Goal: Task Accomplishment & Management: Manage account settings

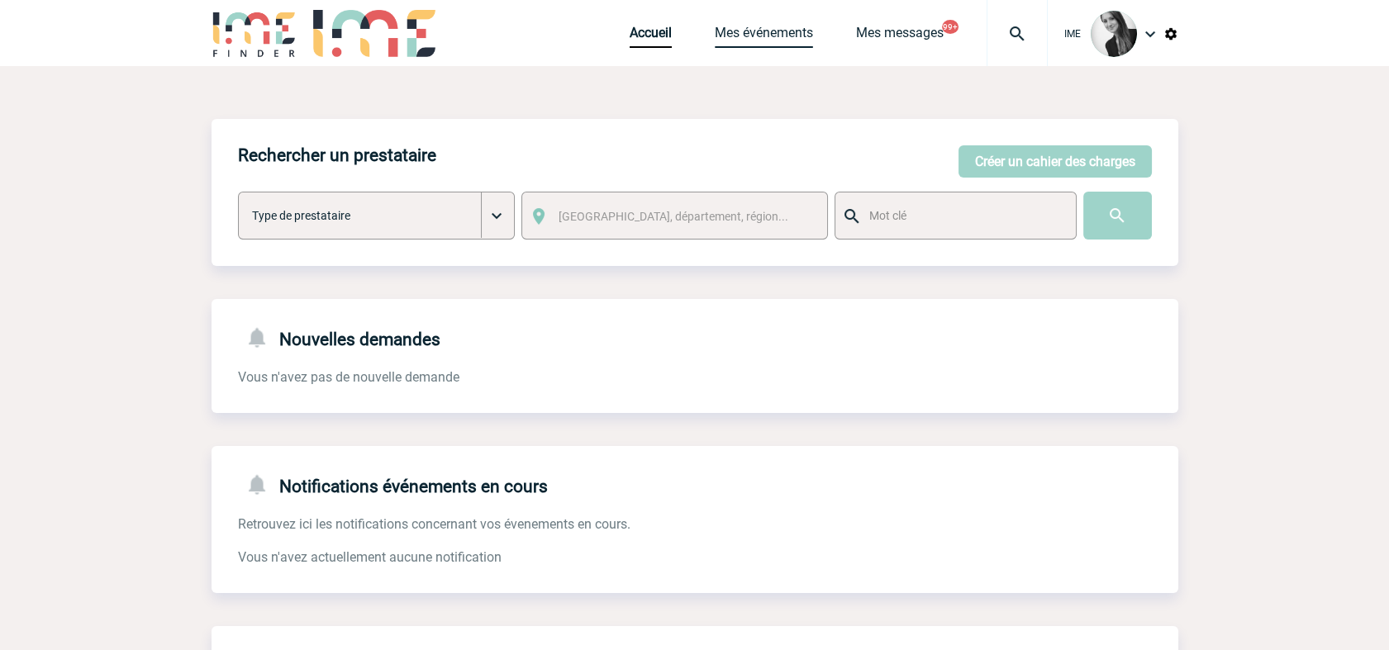
click at [776, 37] on link "Mes événements" at bounding box center [764, 36] width 98 height 23
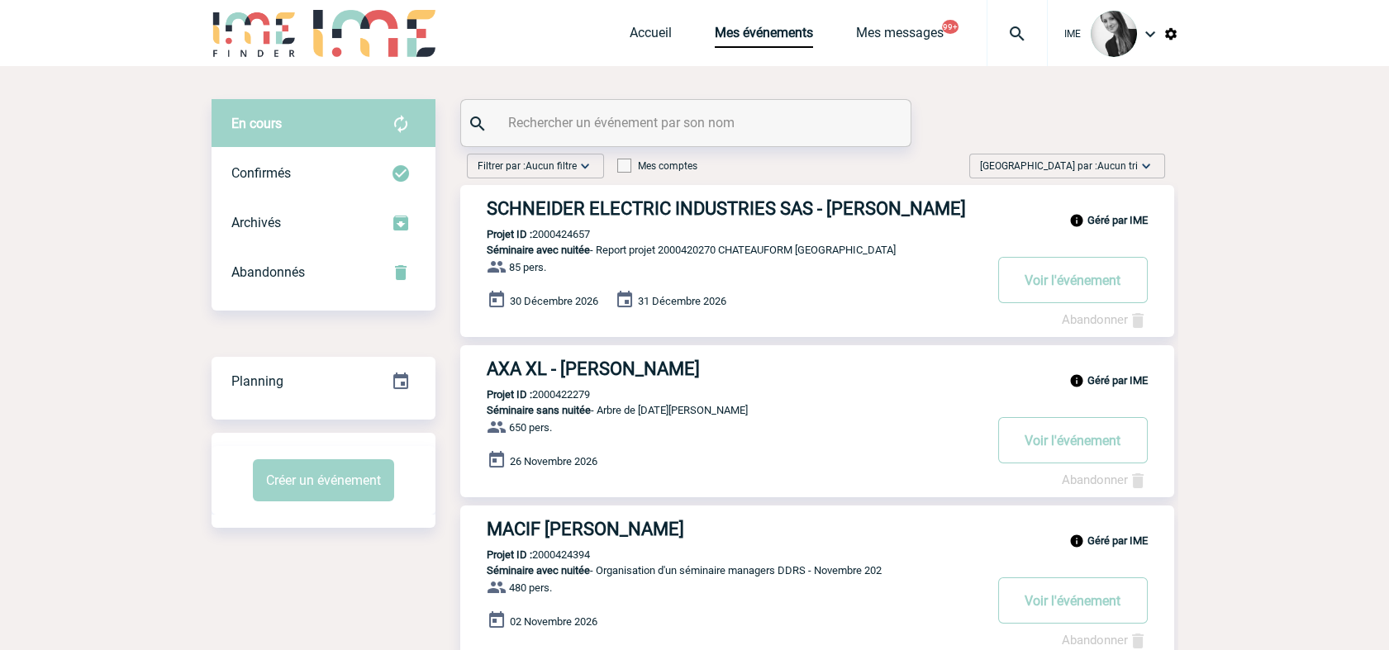
click at [1123, 161] on span "Aucun tri" at bounding box center [1118, 166] width 40 height 12
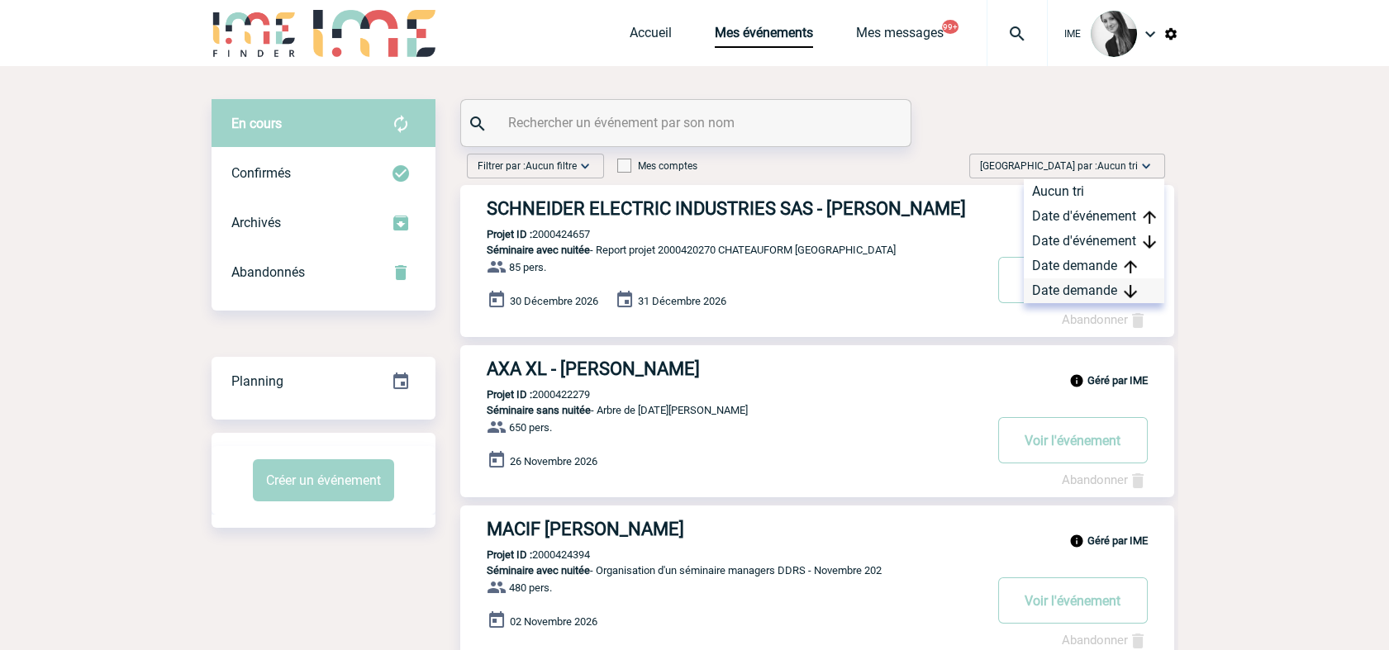
click at [1128, 288] on img at bounding box center [1130, 291] width 13 height 13
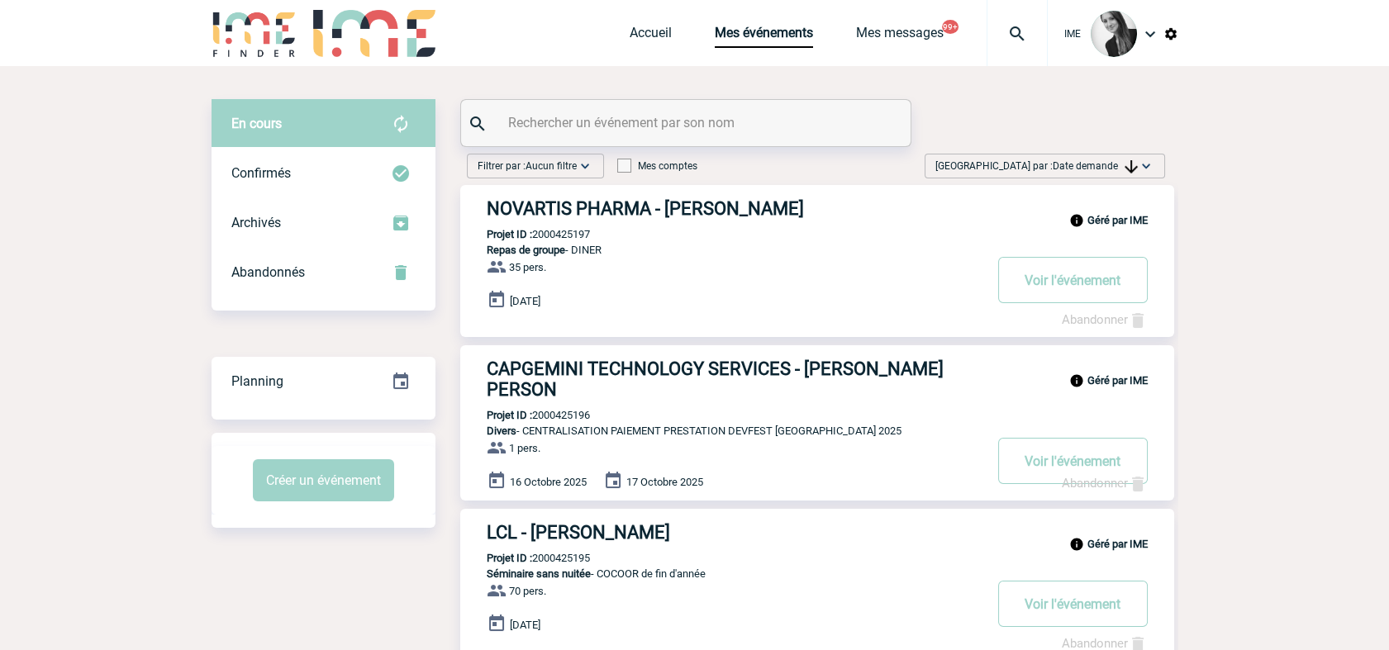
click at [1117, 158] on span "Trier par : Date demande" at bounding box center [1037, 166] width 202 height 17
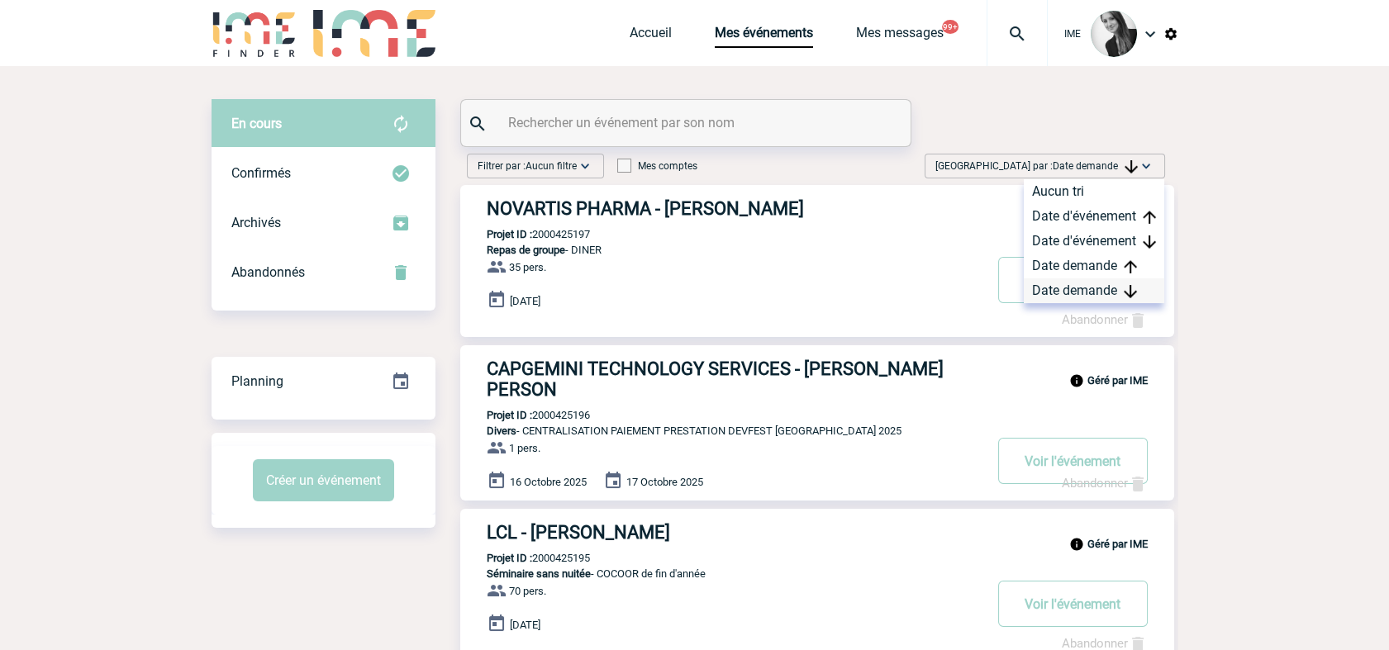
click at [1093, 300] on div "Date demande" at bounding box center [1094, 291] width 140 height 25
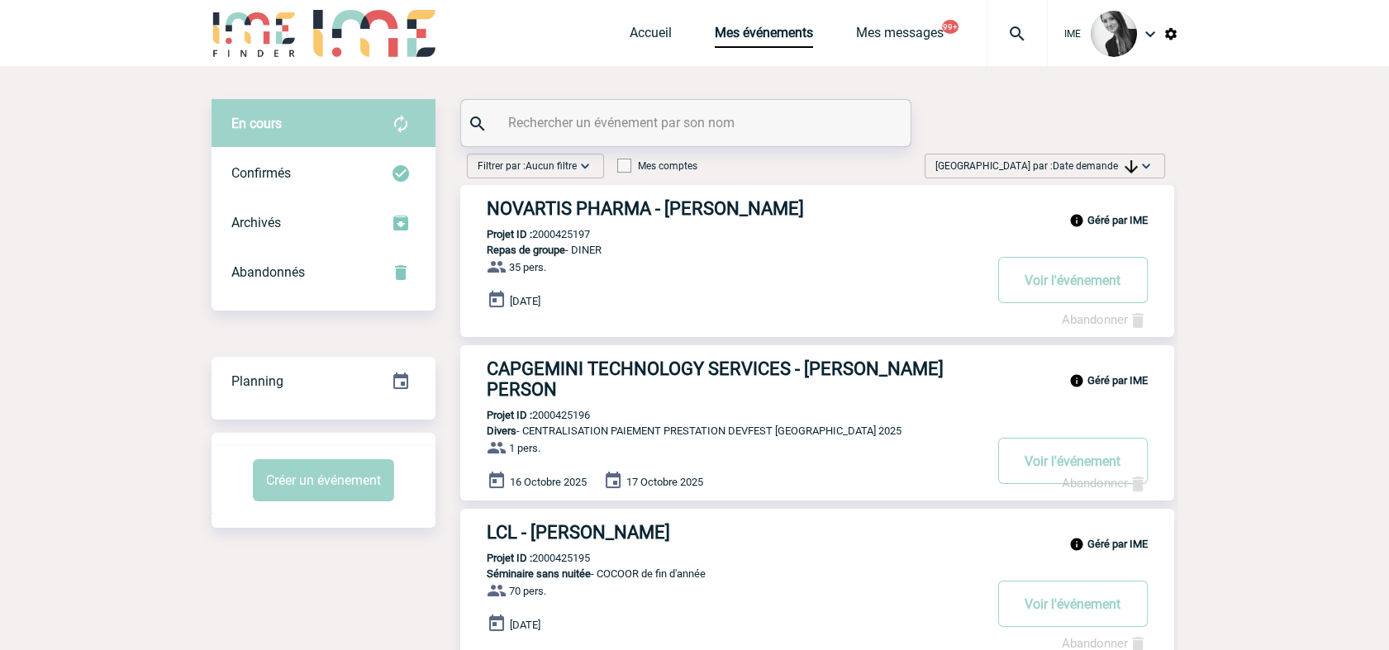
click at [1093, 164] on span "Date demande" at bounding box center [1095, 166] width 85 height 12
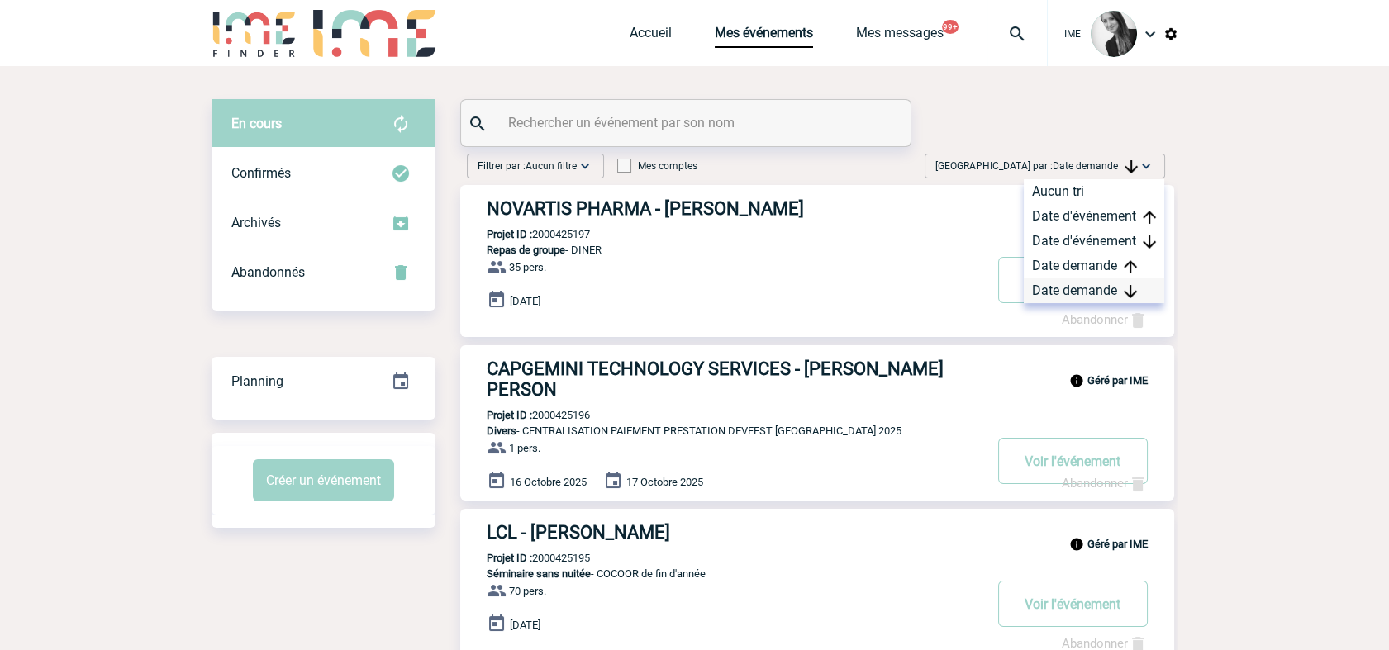
click at [1085, 288] on div "Date demande" at bounding box center [1094, 291] width 140 height 25
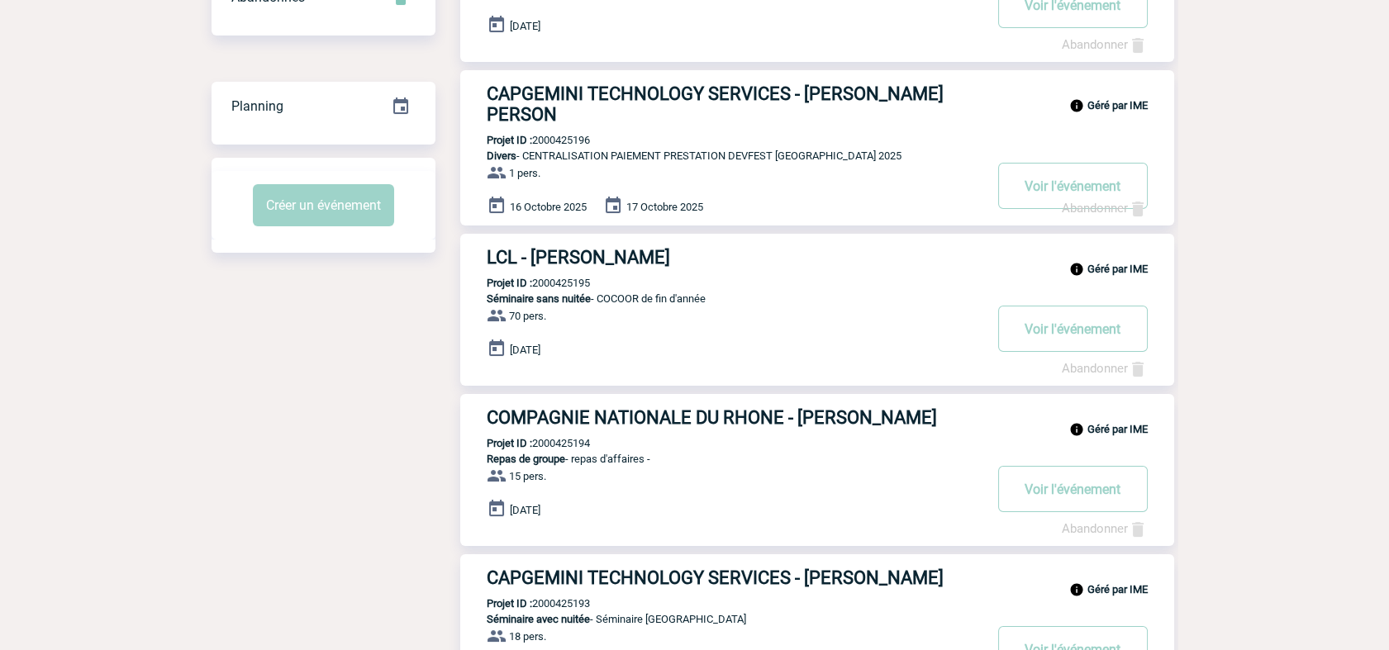
scroll to position [92, 0]
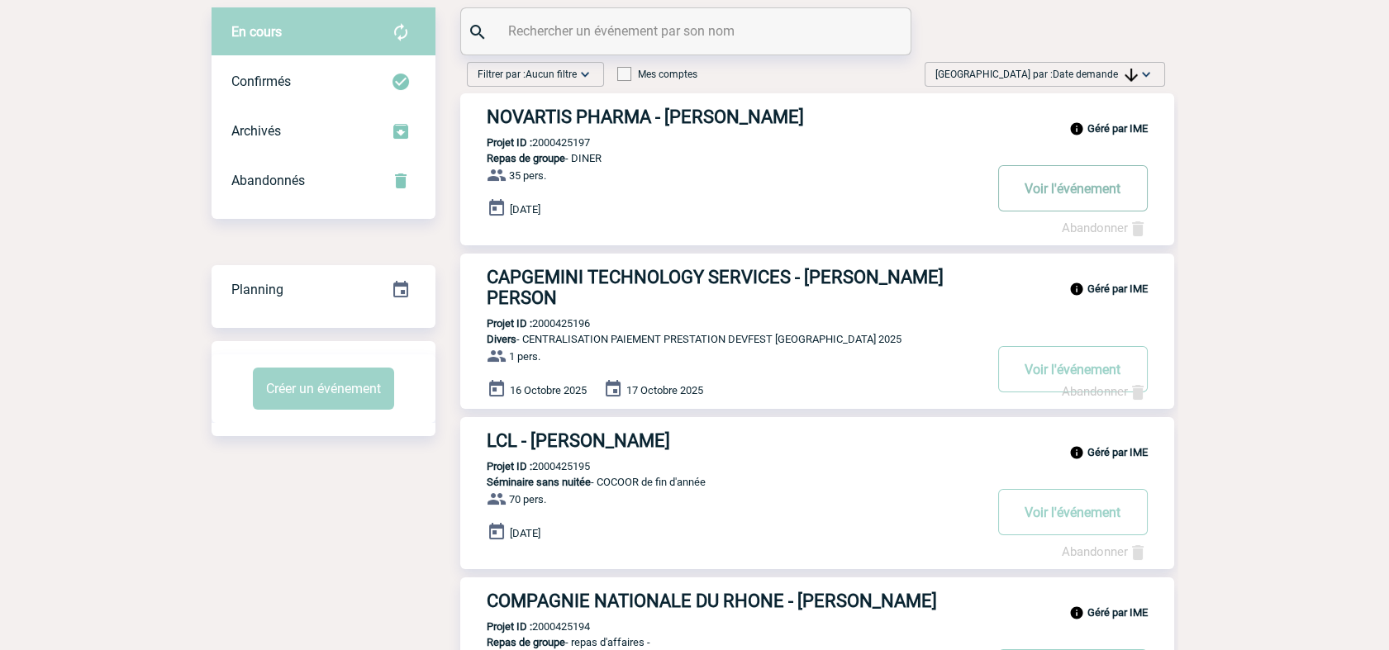
click at [1074, 193] on button "Voir l'événement" at bounding box center [1073, 188] width 150 height 46
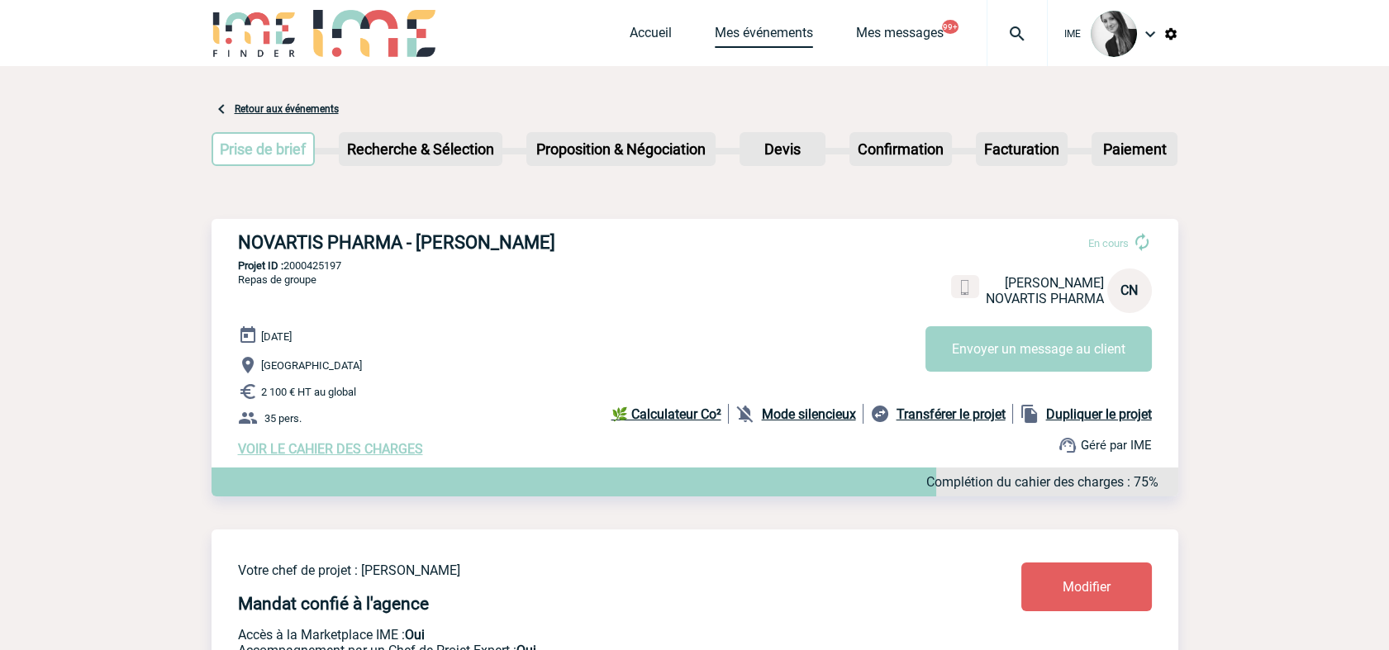
click at [774, 44] on link "Mes événements" at bounding box center [764, 36] width 98 height 23
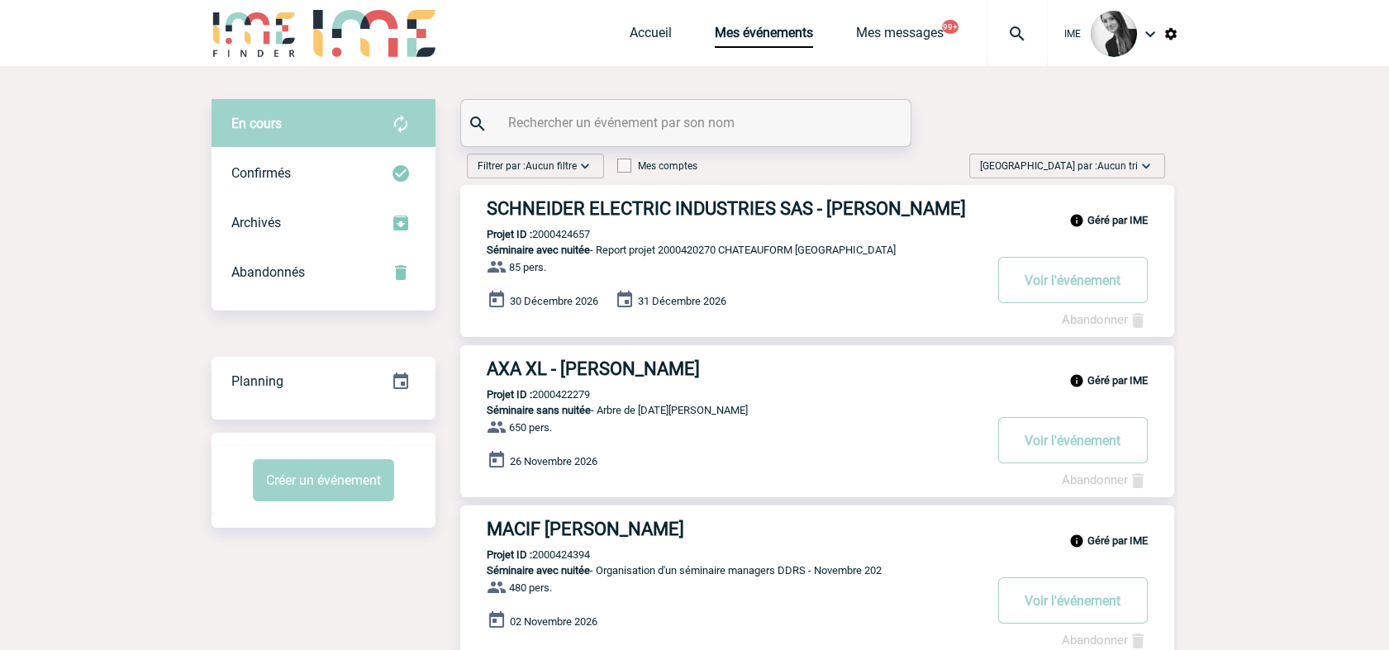
drag, startPoint x: 1122, startPoint y: 160, endPoint x: 1126, endPoint y: 183, distance: 23.4
click at [1122, 160] on span "Aucun tri" at bounding box center [1118, 166] width 40 height 12
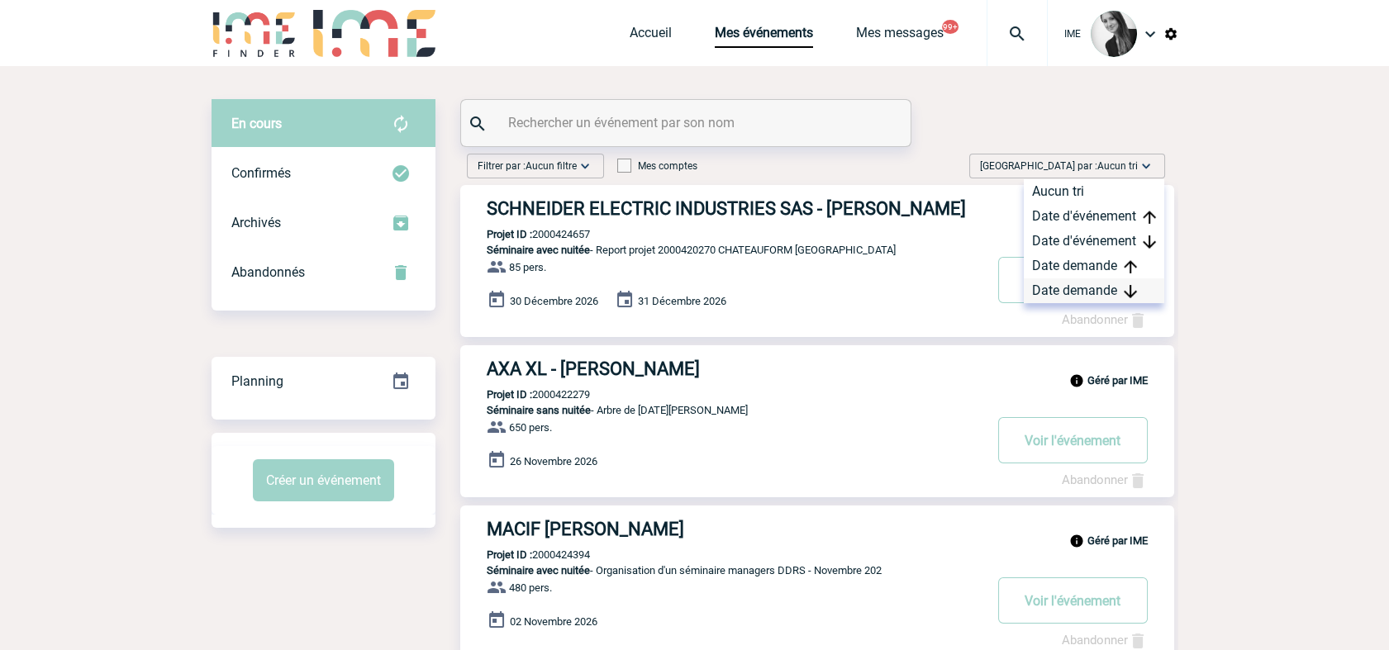
click at [1101, 291] on div "Date demande" at bounding box center [1094, 291] width 140 height 25
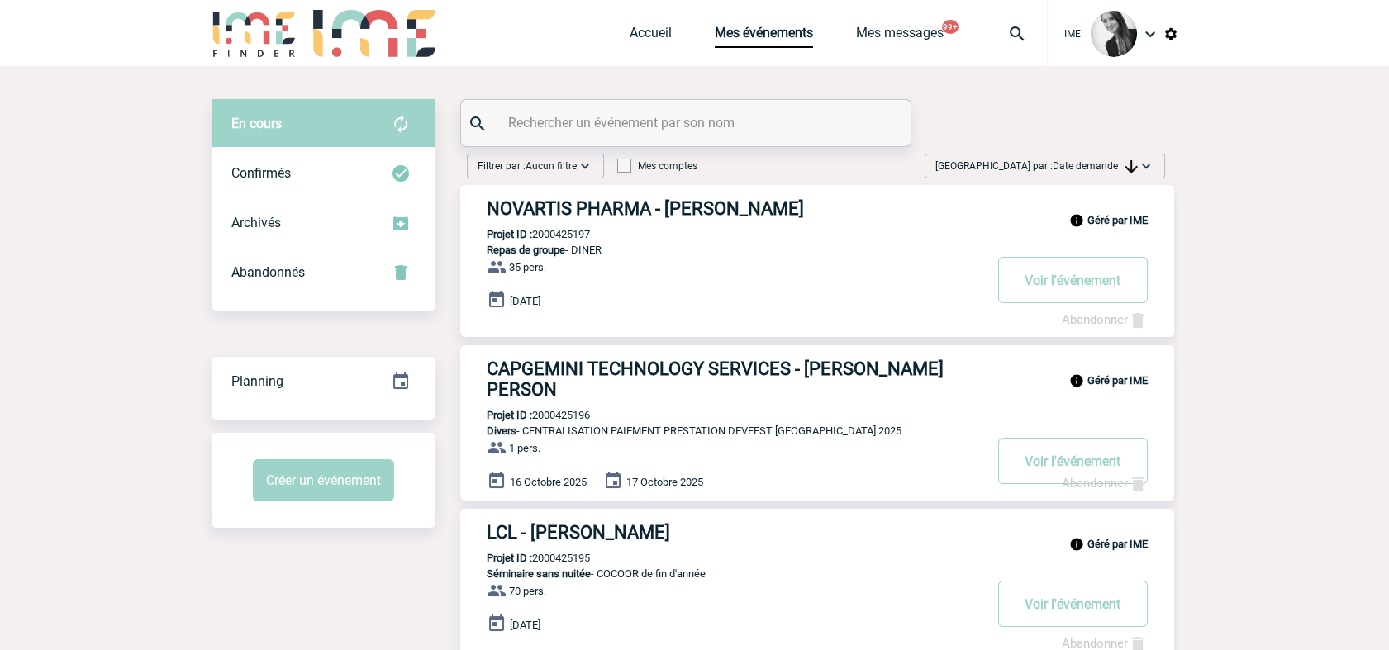
click at [1078, 170] on span "Date demande" at bounding box center [1095, 166] width 85 height 12
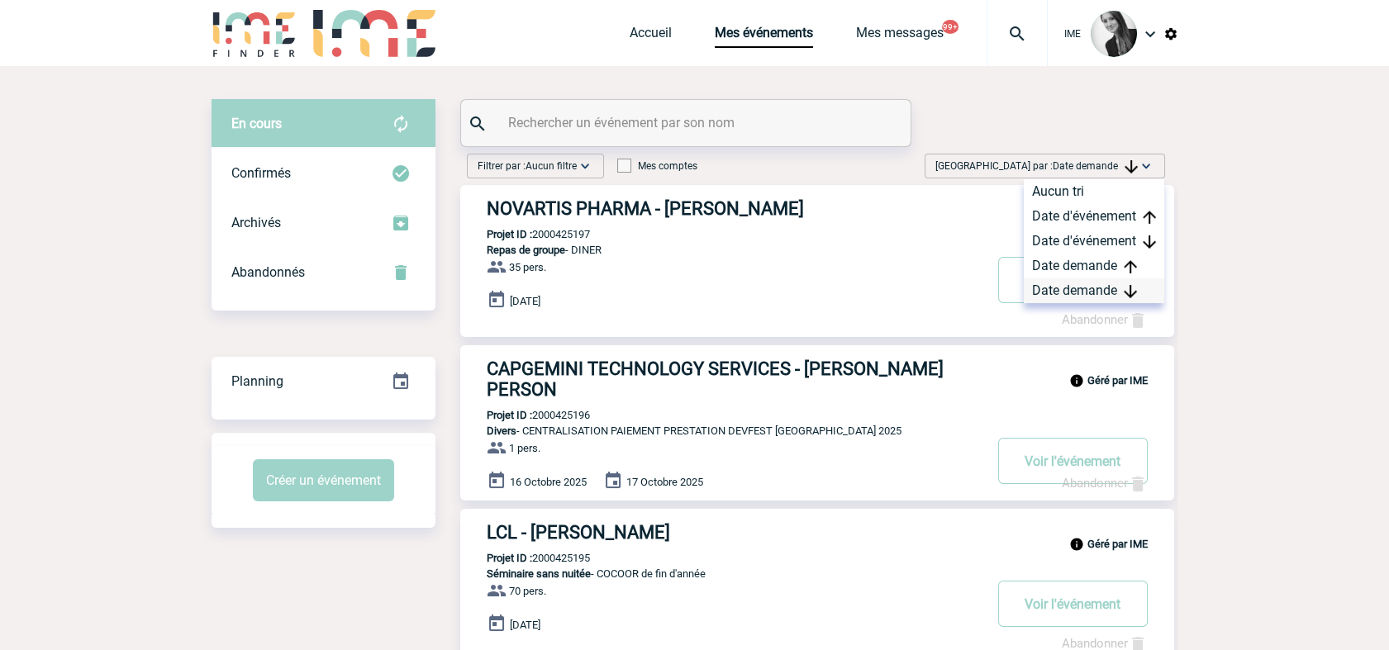
click at [1045, 288] on div "Date demande" at bounding box center [1094, 291] width 140 height 25
